Goal: Task Accomplishment & Management: Manage account settings

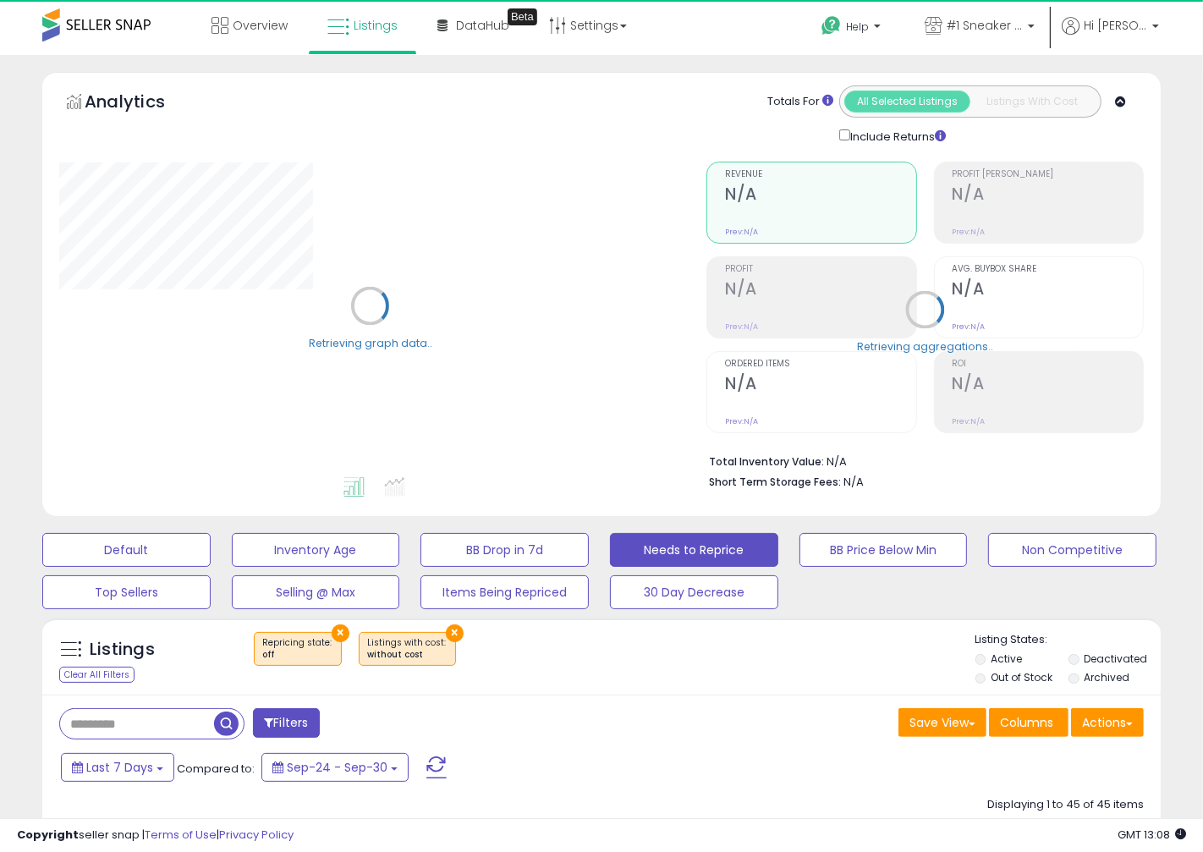
select select "**"
click at [614, 681] on div "Listings Clear All Filters × Repricing state : off" at bounding box center [601, 661] width 1118 height 58
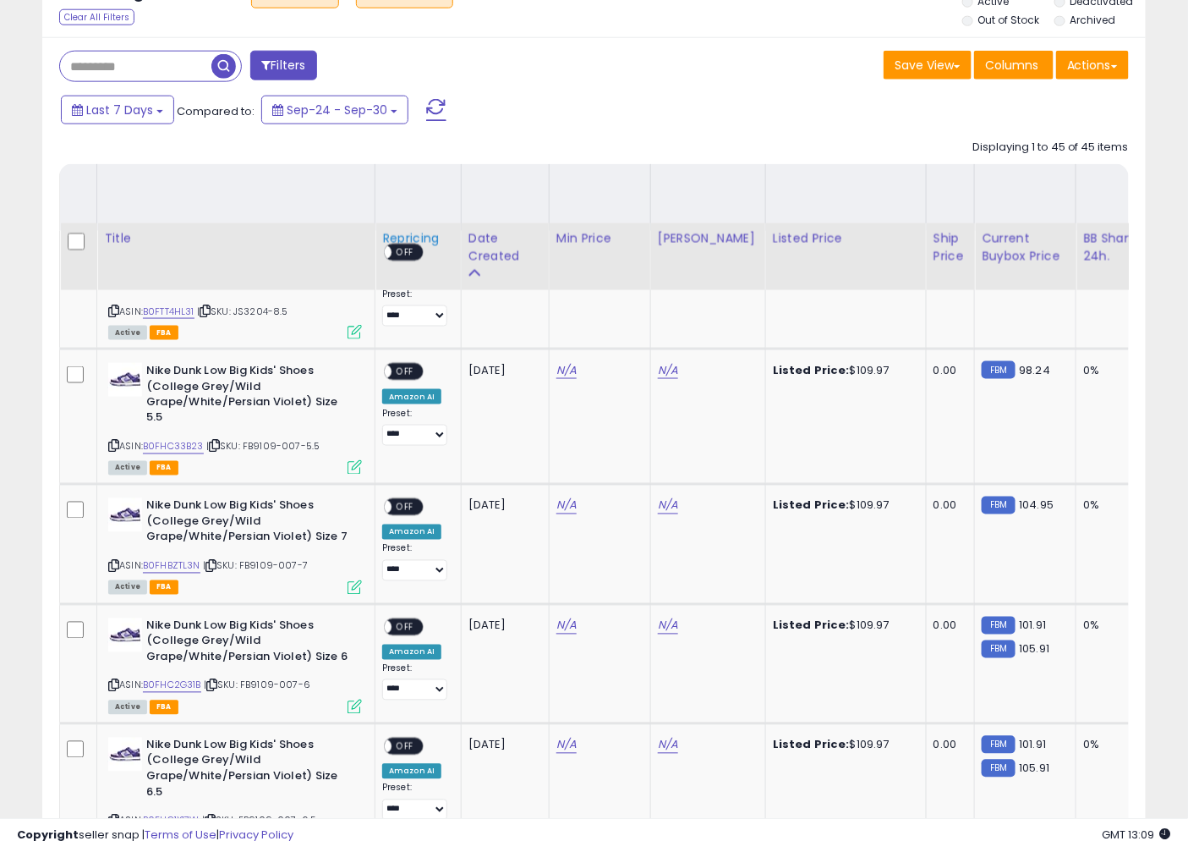
scroll to position [1534, 0]
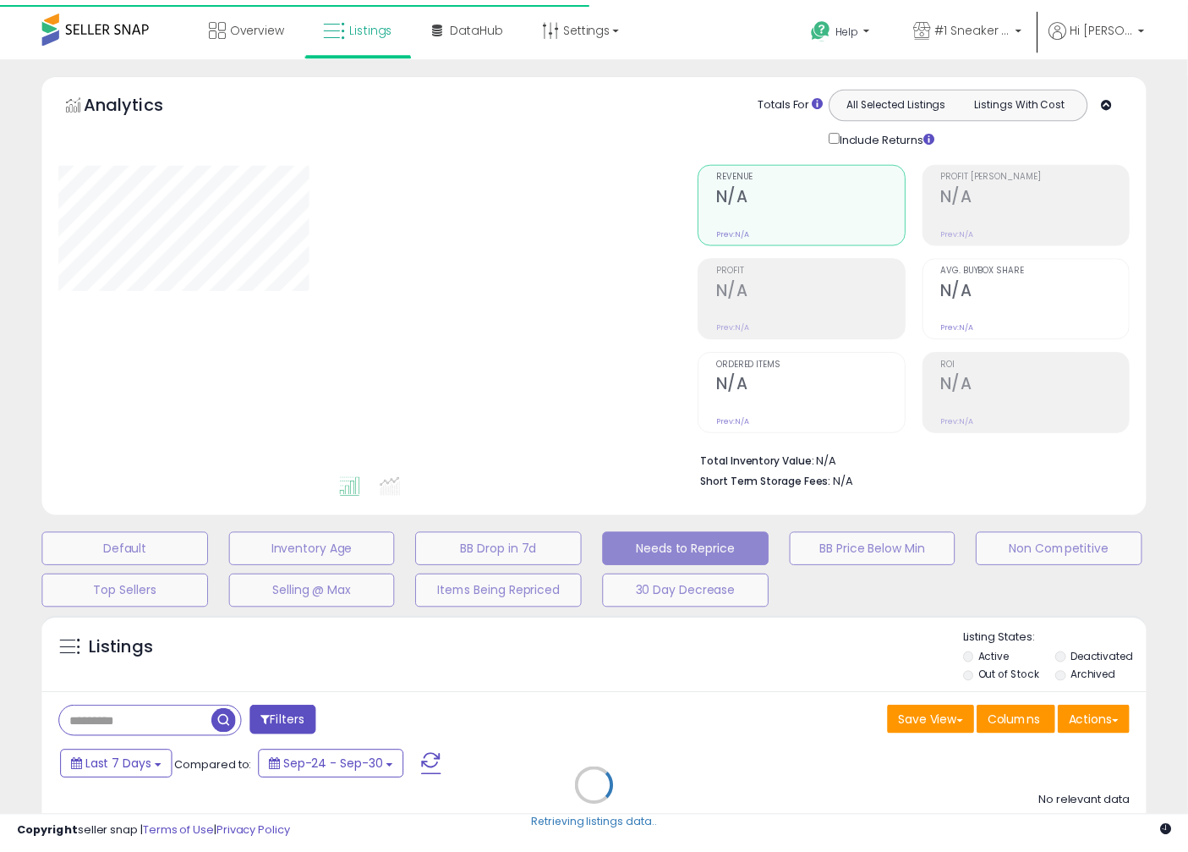
scroll to position [200, 0]
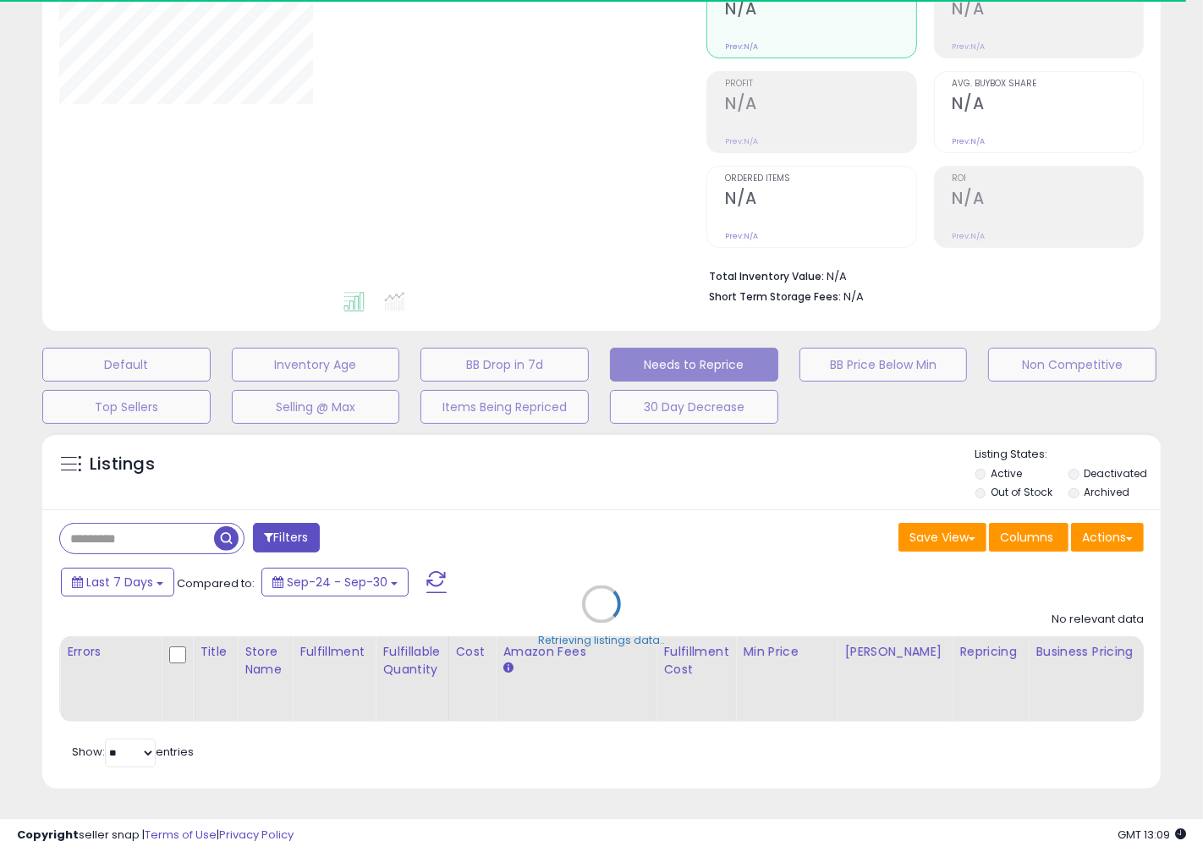
select select "**"
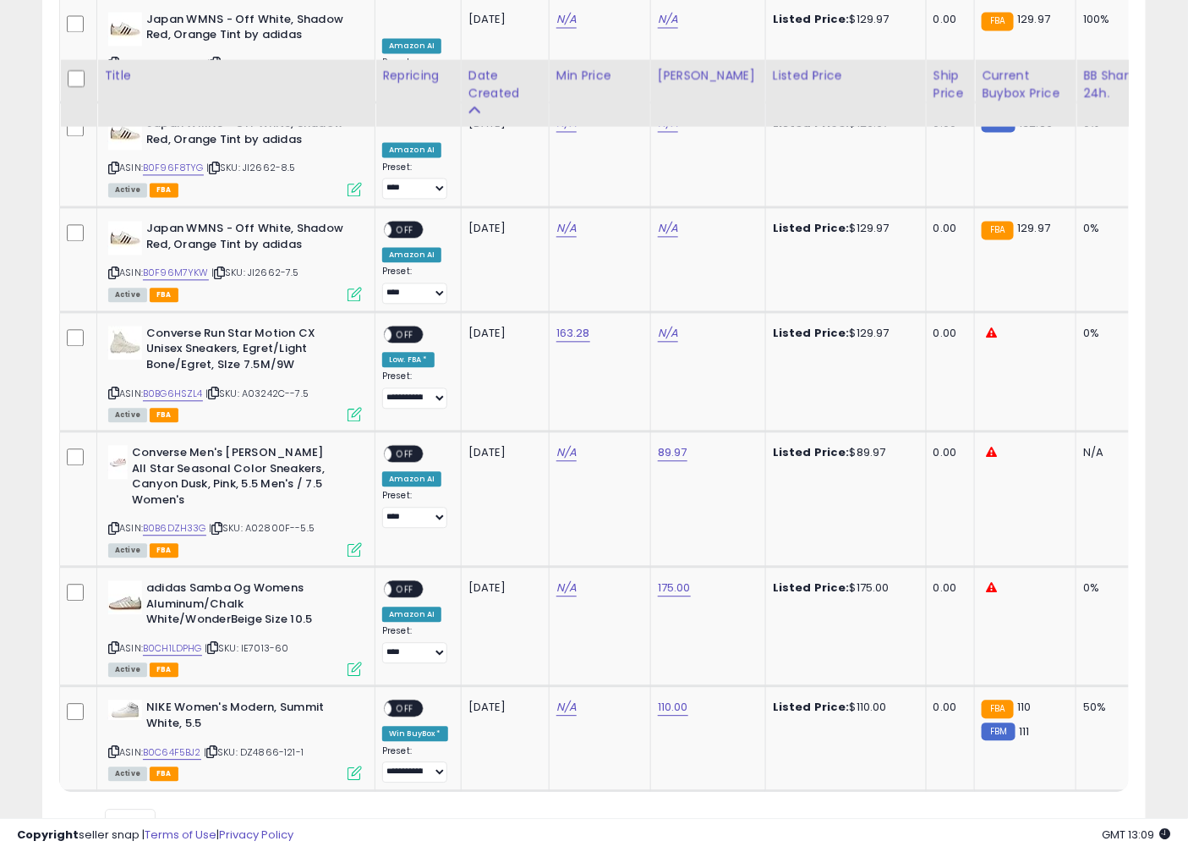
scroll to position [5421, 0]
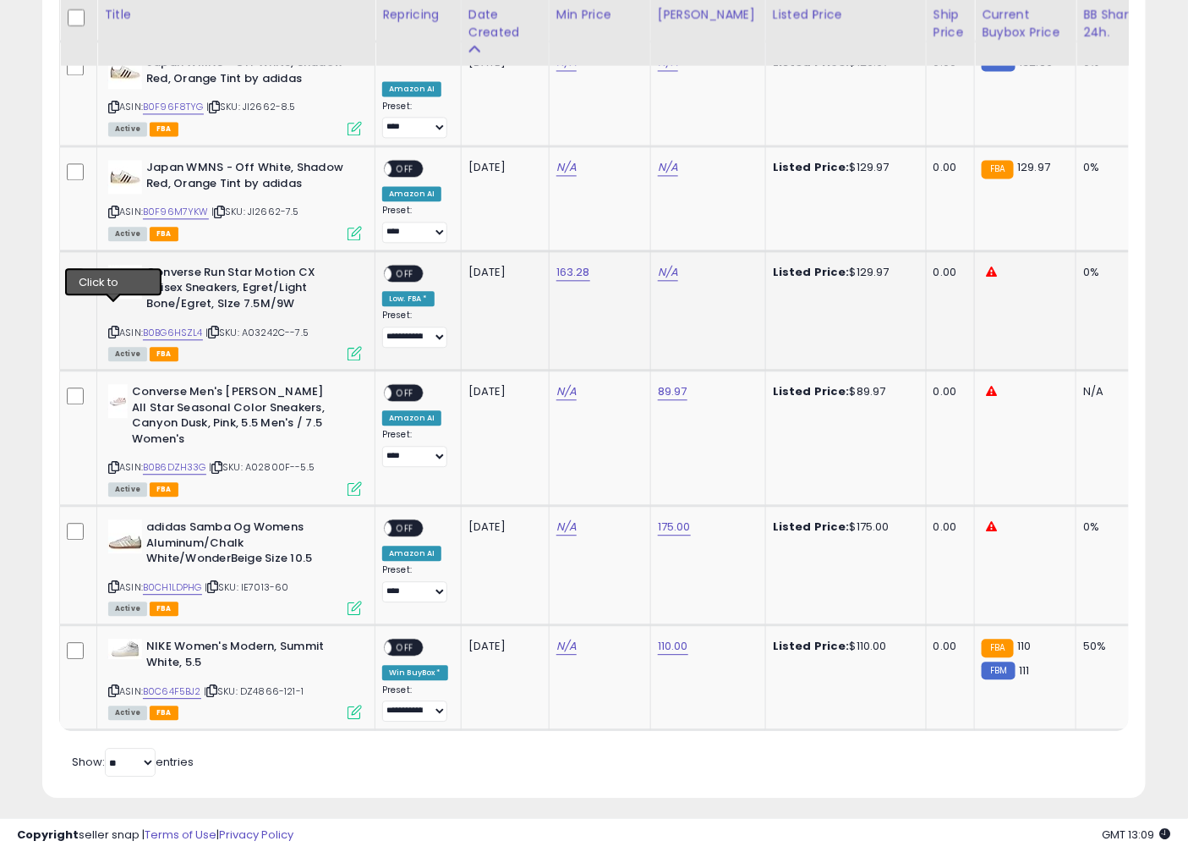
click at [114, 327] on icon at bounding box center [113, 331] width 11 height 9
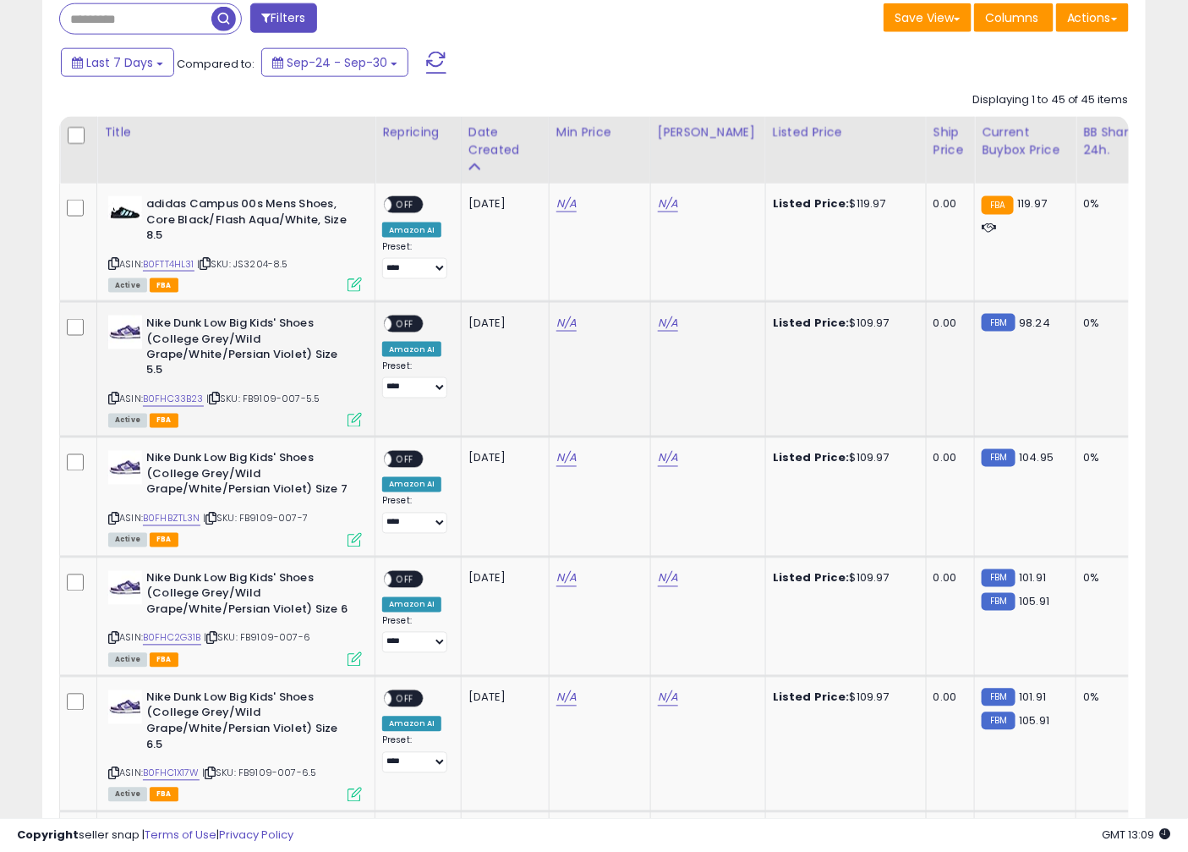
scroll to position [597, 0]
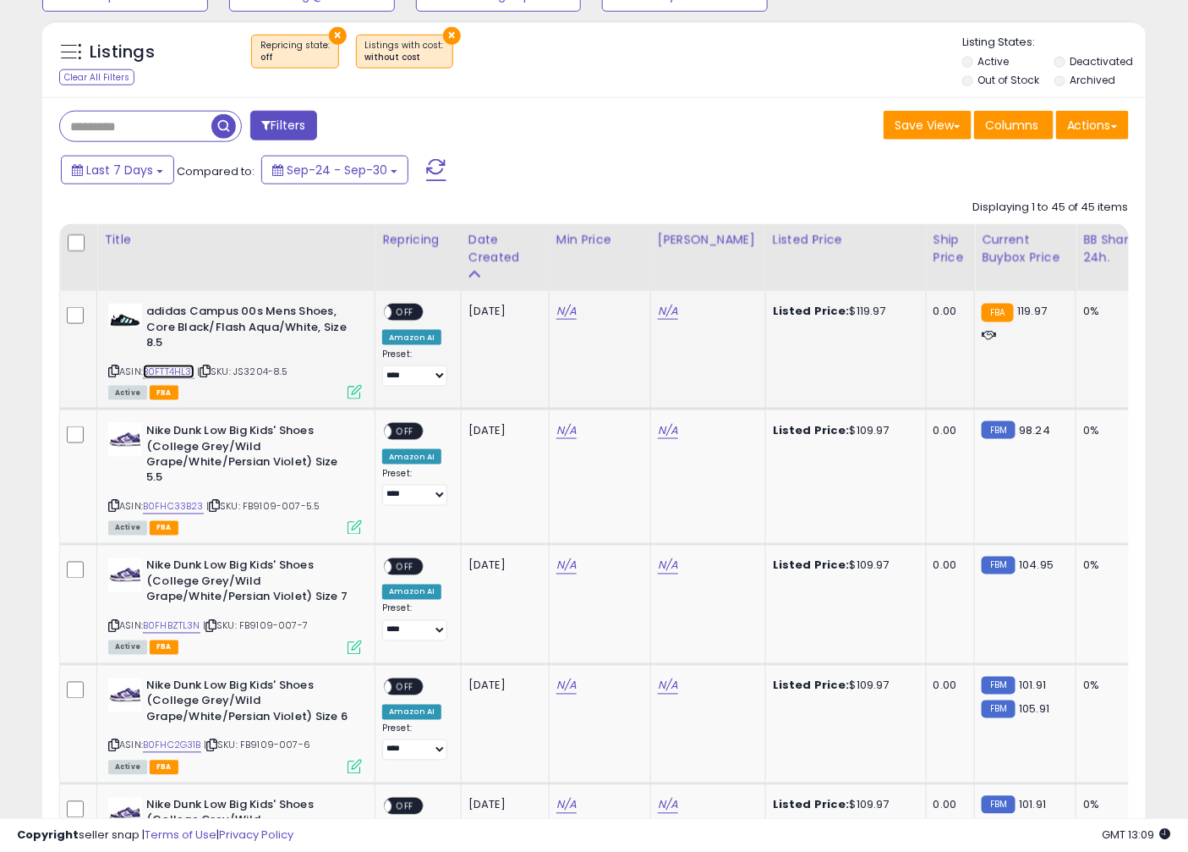
click at [180, 372] on link "B0FTT4HL31" at bounding box center [169, 372] width 52 height 14
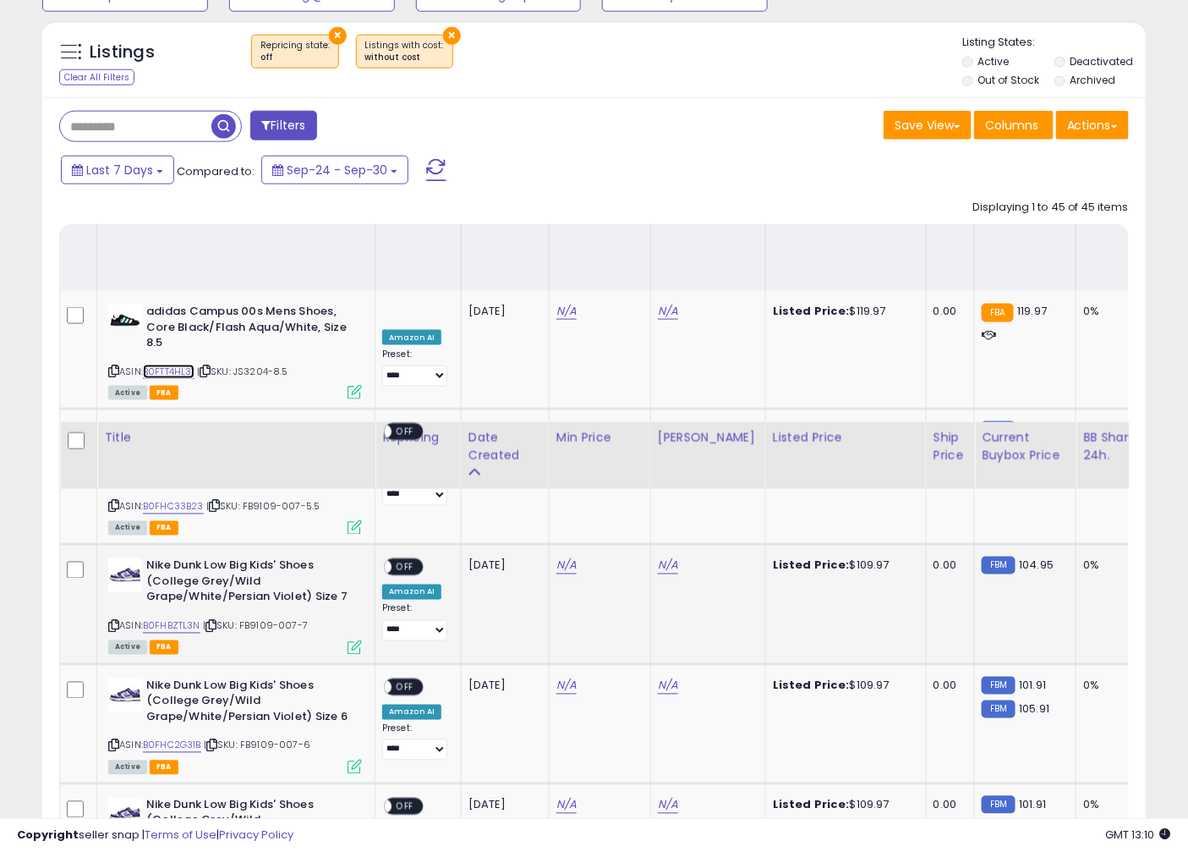
scroll to position [1693, 0]
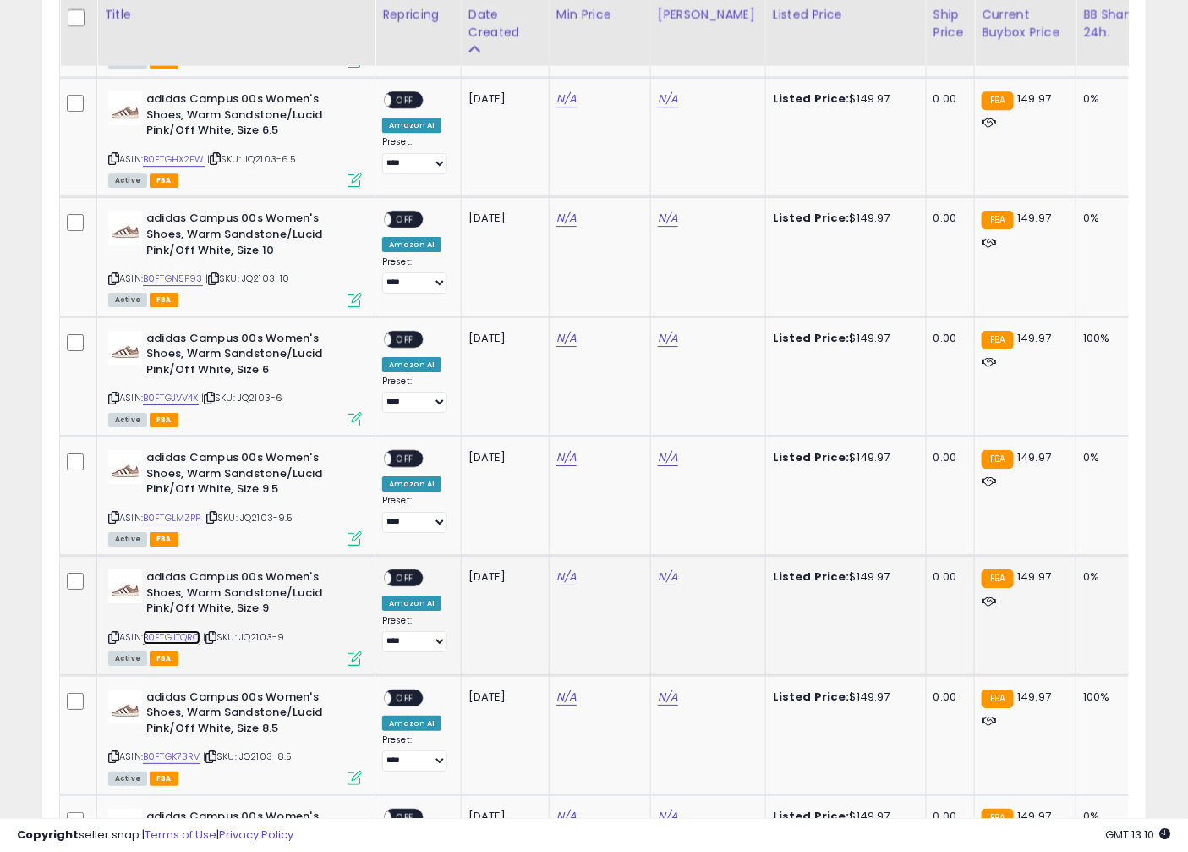
click at [175, 637] on link "B0FTGJTQRQ" at bounding box center [172, 637] width 58 height 14
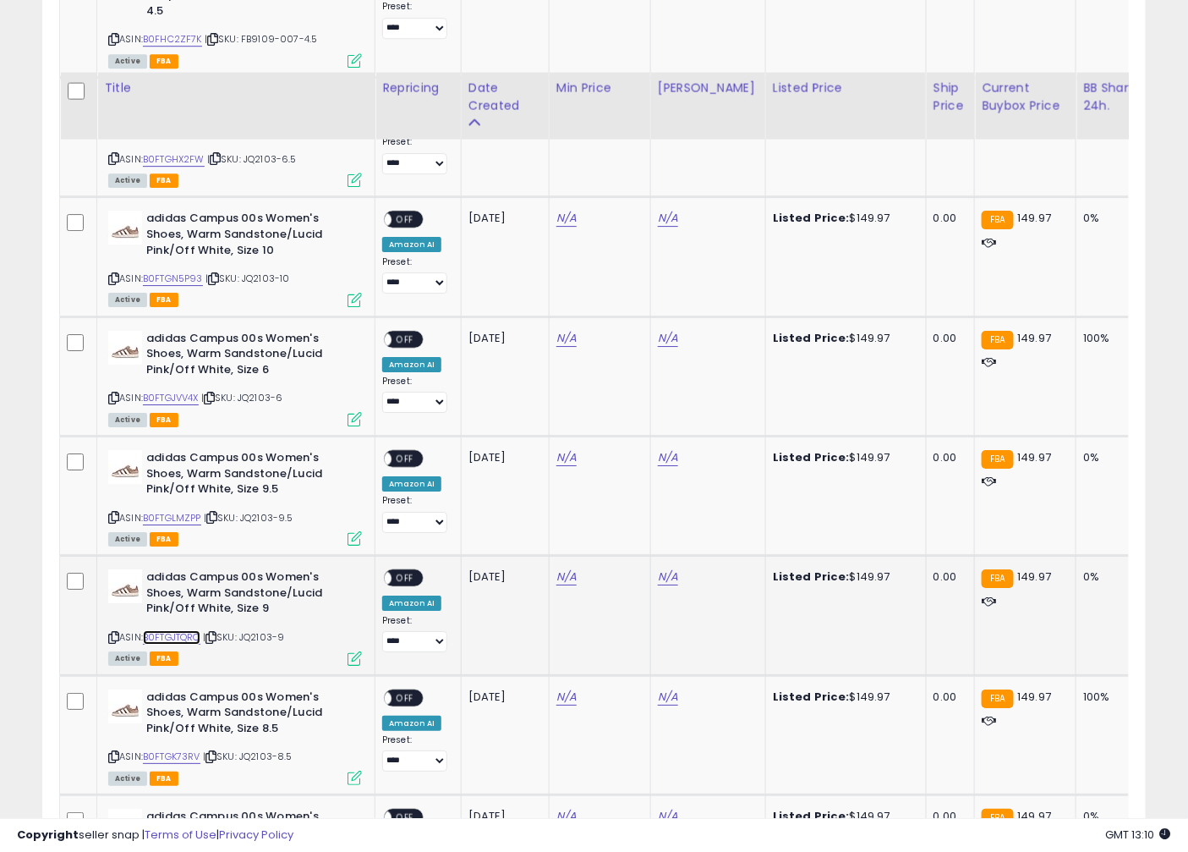
scroll to position [2789, 0]
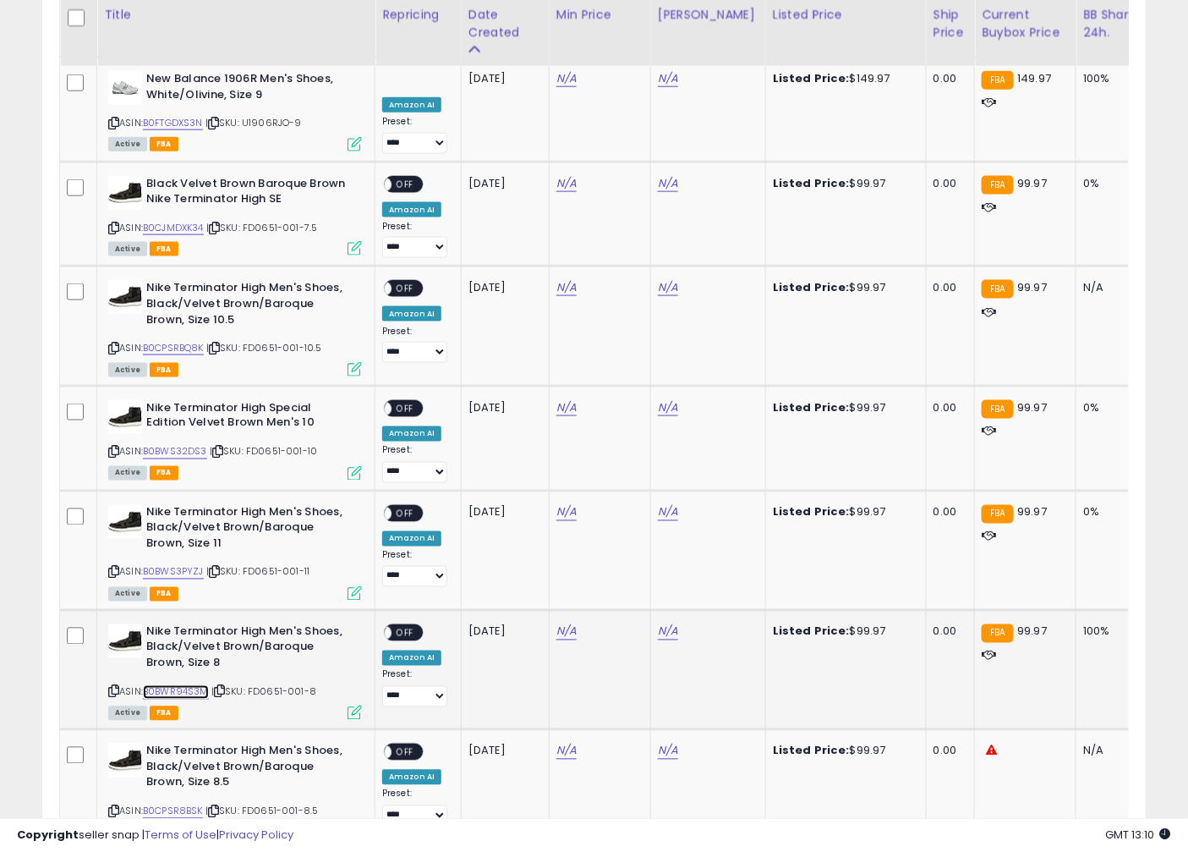
click at [173, 685] on link "B0BWR94S3M" at bounding box center [176, 692] width 66 height 14
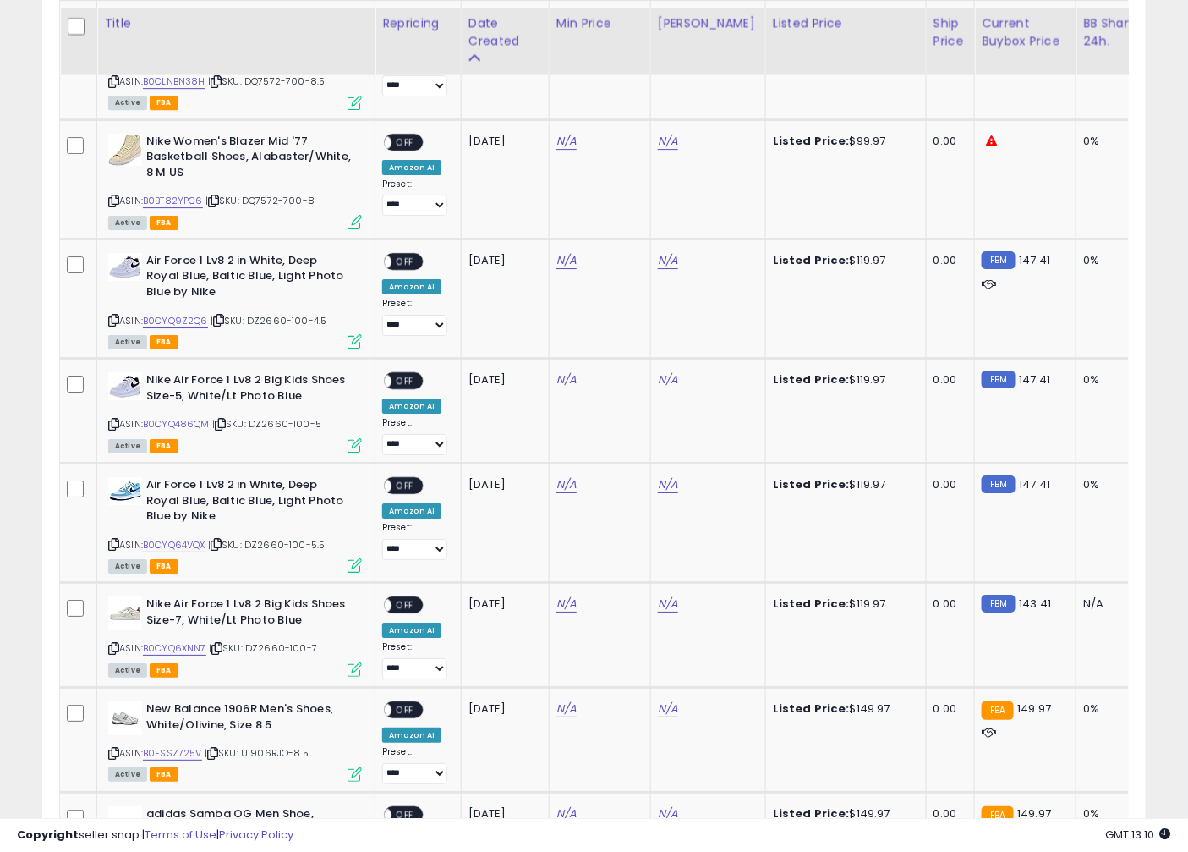
scroll to position [3886, 0]
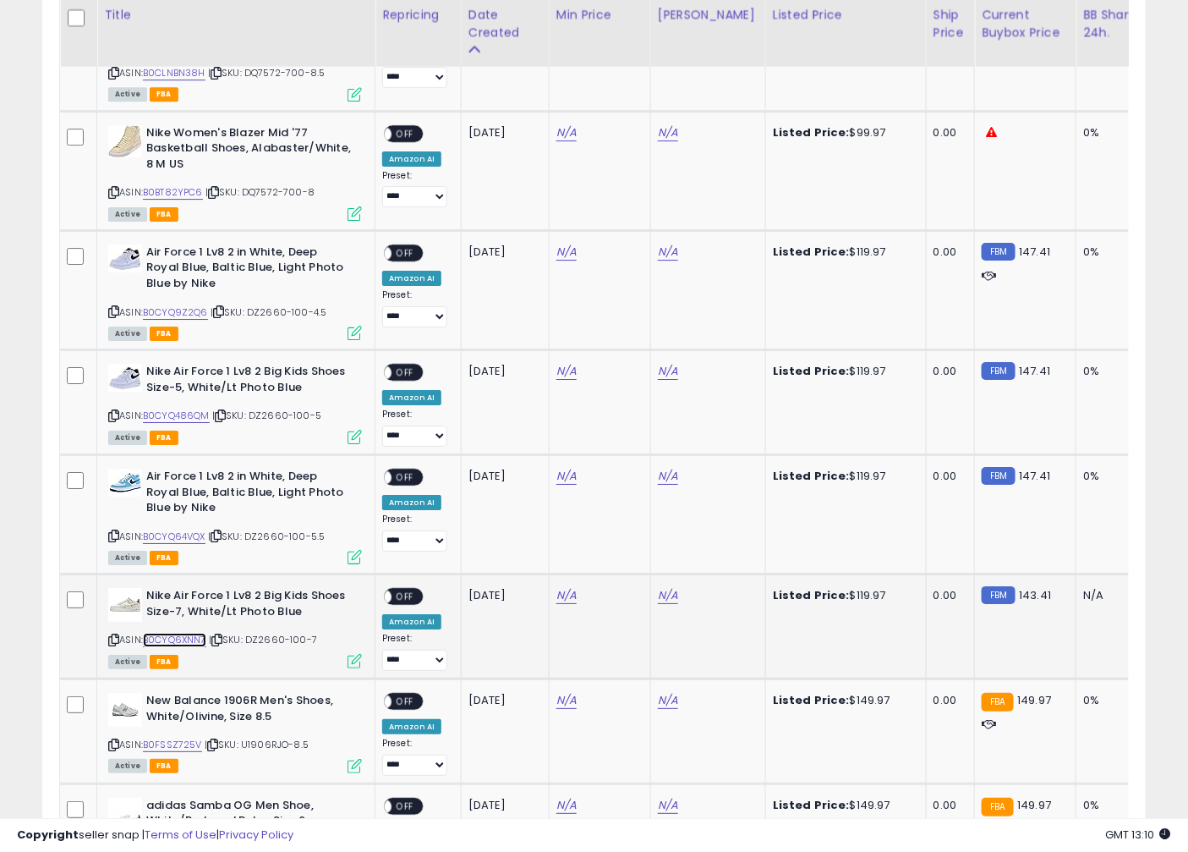
click at [189, 633] on link "B0CYQ6XNN7" at bounding box center [174, 640] width 63 height 14
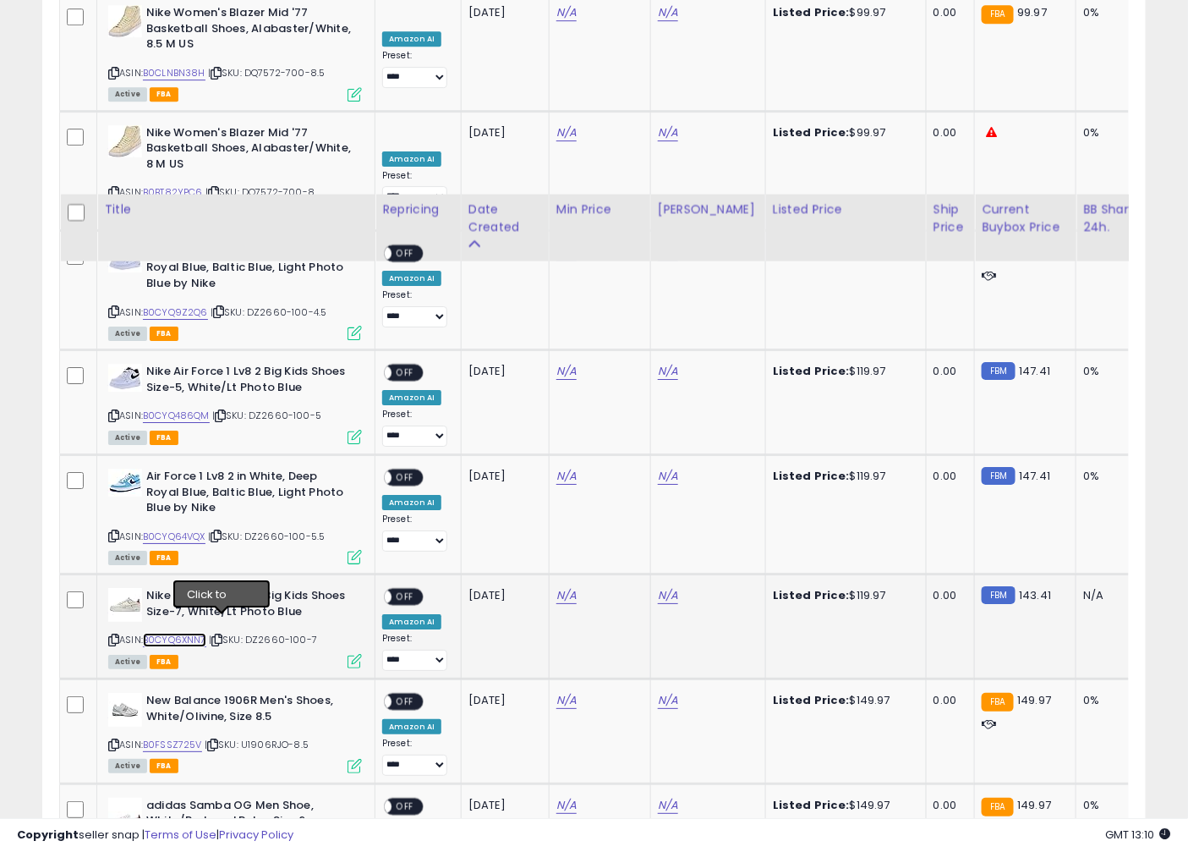
scroll to position [4763, 0]
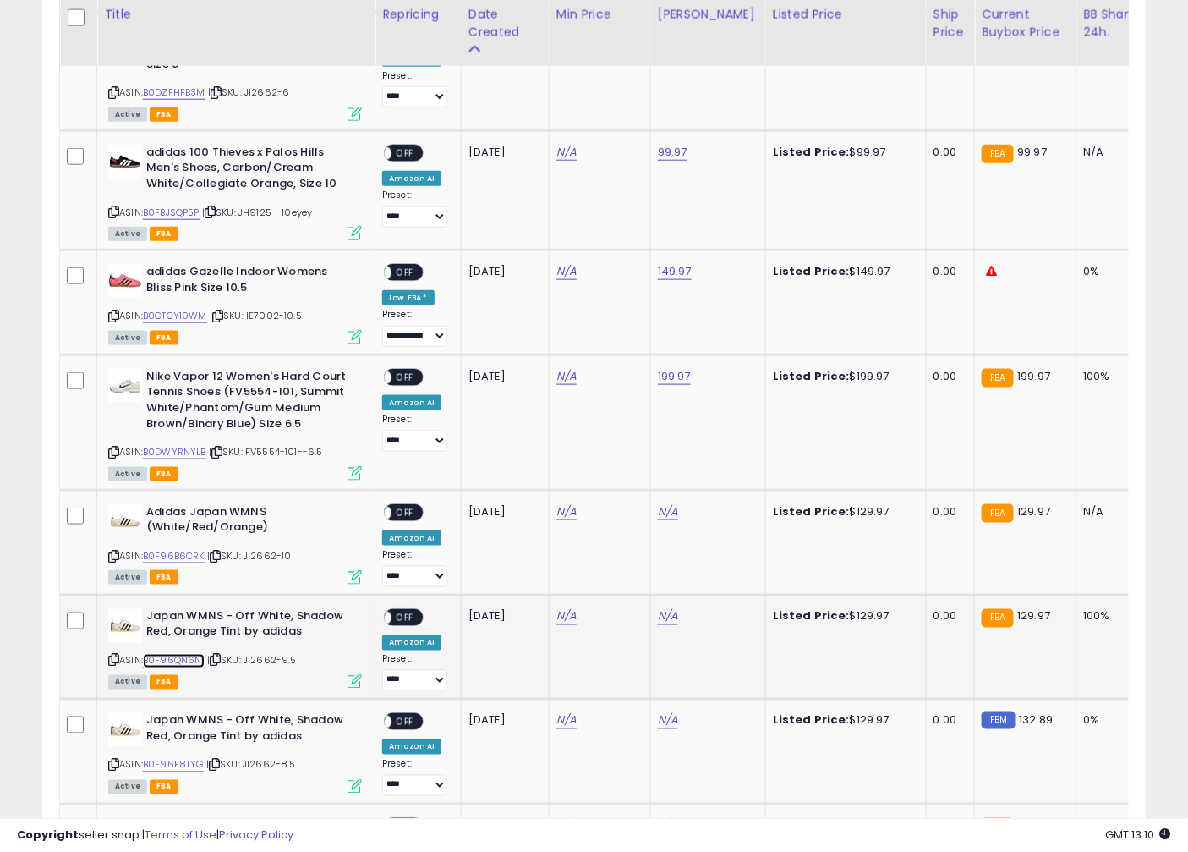
click at [179, 654] on link "B0F96QN6N1" at bounding box center [174, 661] width 62 height 14
click at [187, 549] on link "B0F96B6CRK" at bounding box center [174, 556] width 62 height 14
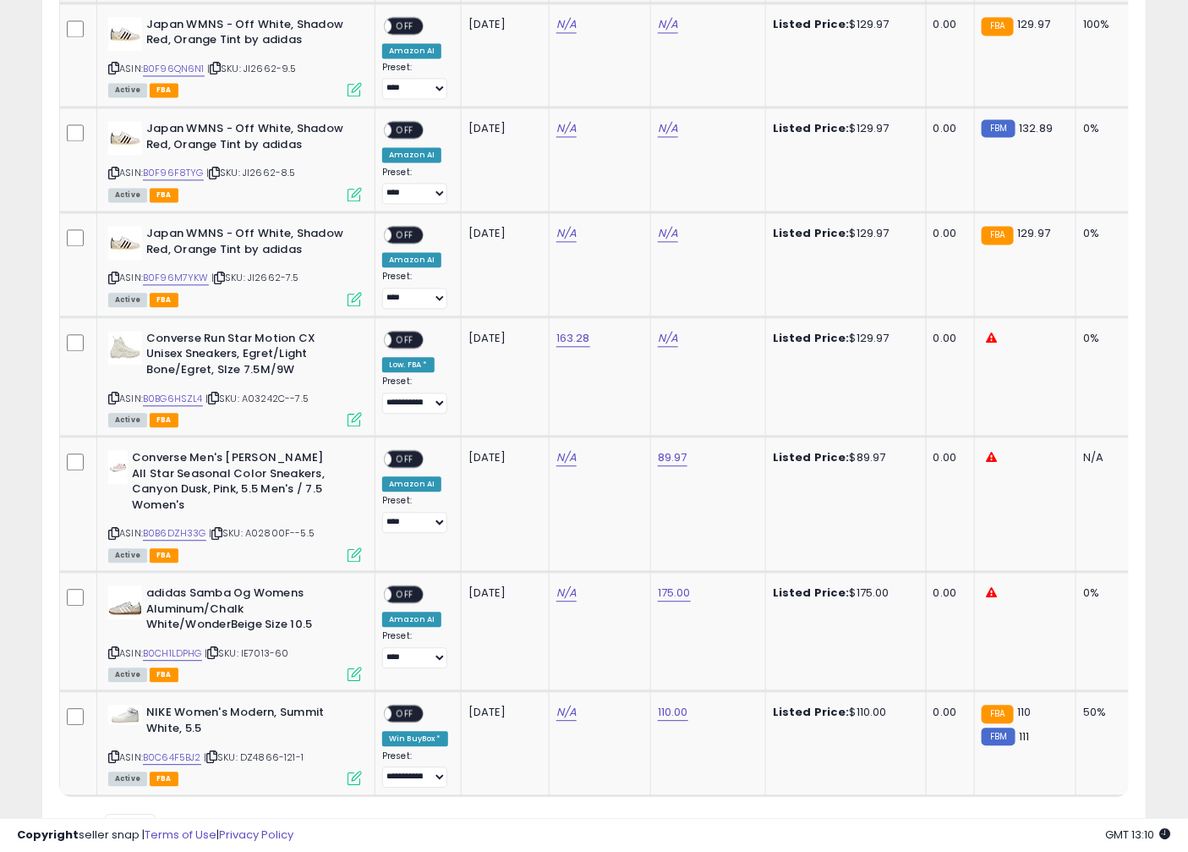
scroll to position [5421, 0]
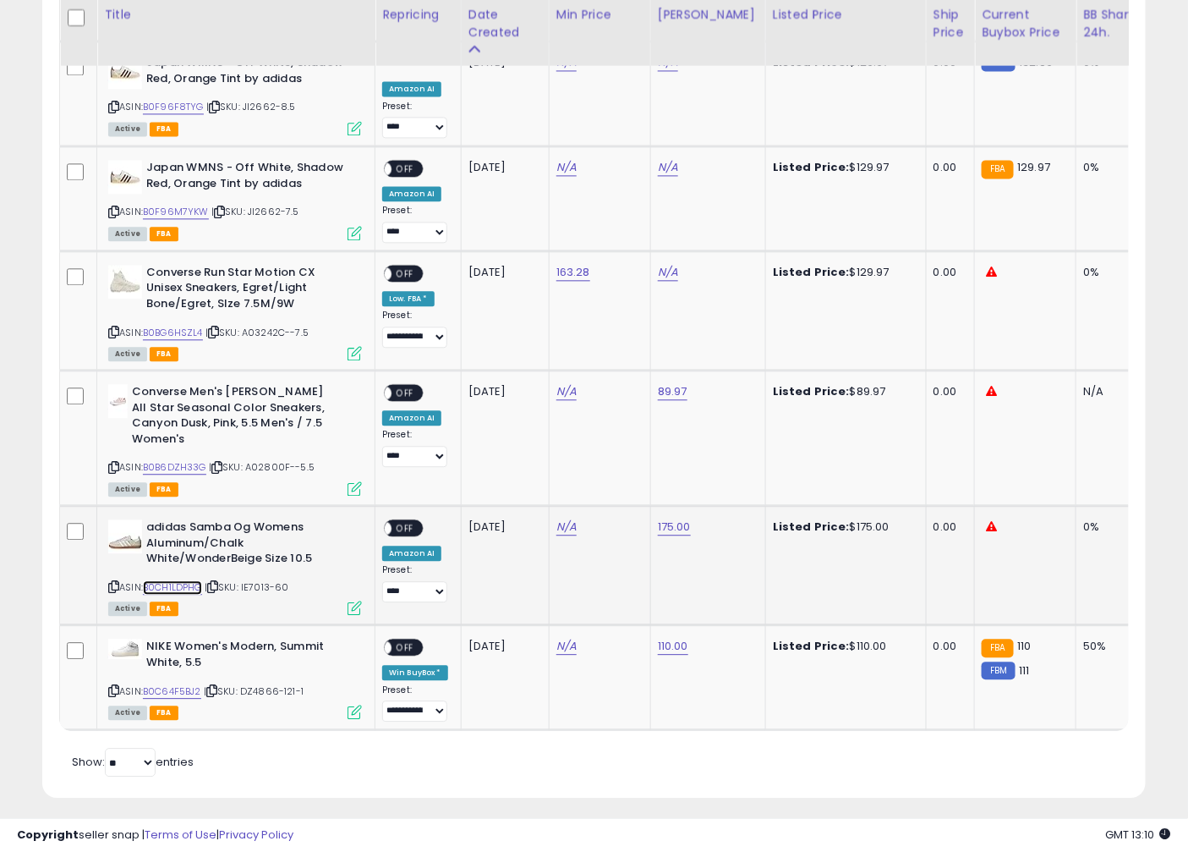
click at [187, 580] on link "B0CH1LDPHG" at bounding box center [172, 587] width 59 height 14
click at [416, 581] on select "**********" at bounding box center [414, 591] width 65 height 21
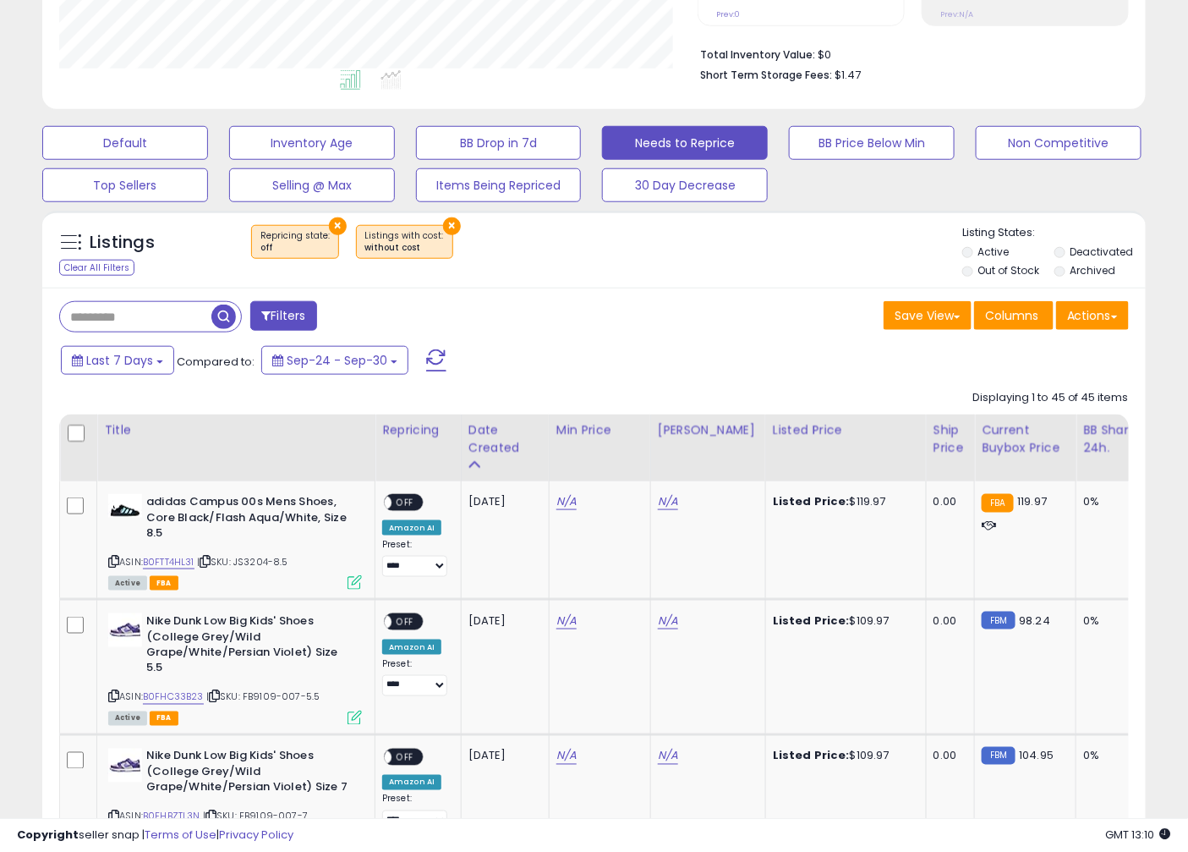
scroll to position [657, 0]
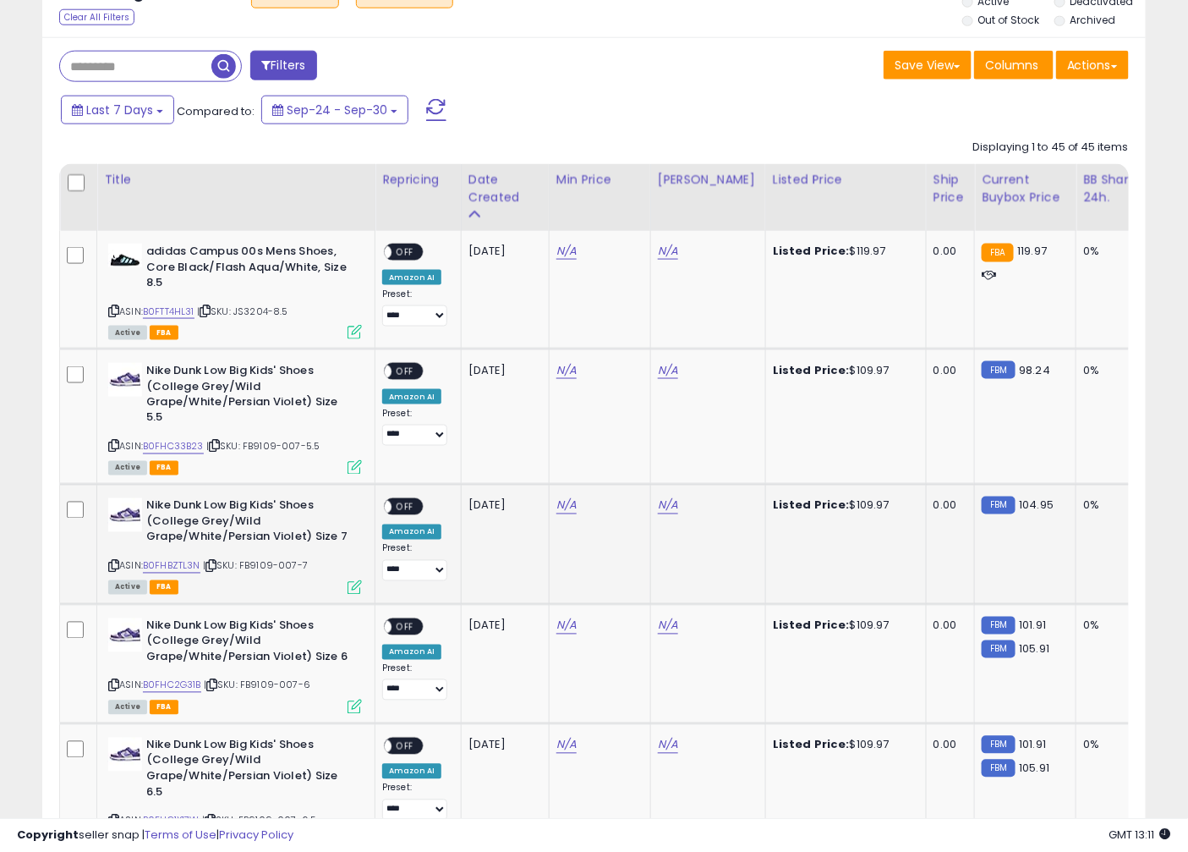
click at [643, 580] on td "N/A" at bounding box center [599, 544] width 101 height 119
